Goal: Transaction & Acquisition: Purchase product/service

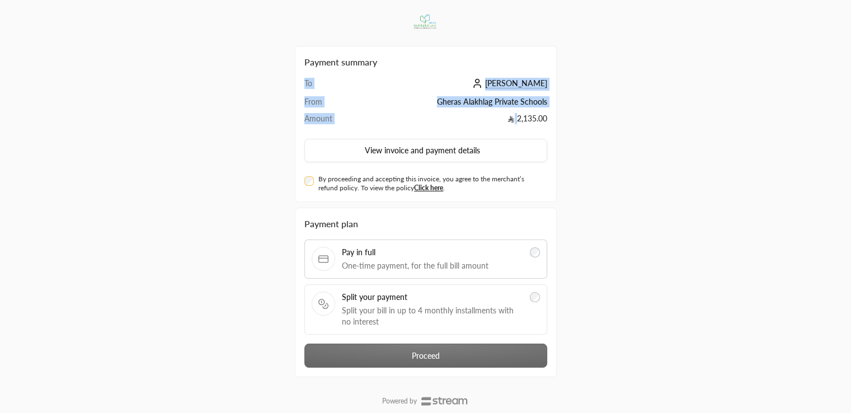
drag, startPoint x: 515, startPoint y: 121, endPoint x: 553, endPoint y: 124, distance: 38.7
click at [553, 124] on div "Payment summary To [PERSON_NAME] From Gheras Alakhlag Private Schools Amount 2,…" at bounding box center [426, 124] width 262 height 156
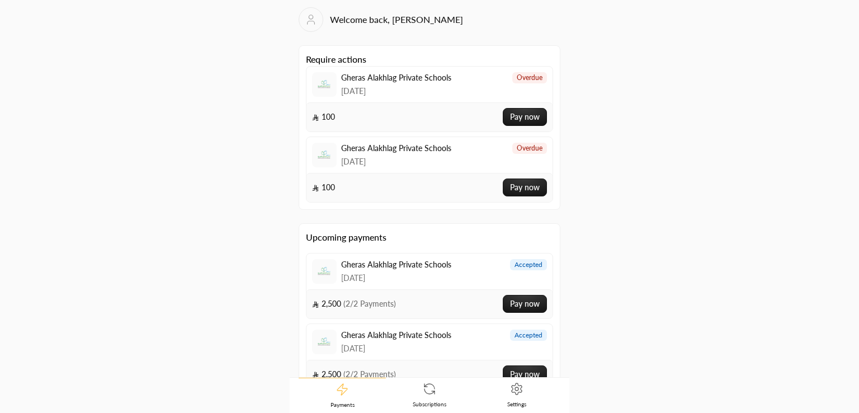
click at [513, 121] on button "Pay now" at bounding box center [525, 117] width 44 height 18
